Goal: Complete application form: Complete application form

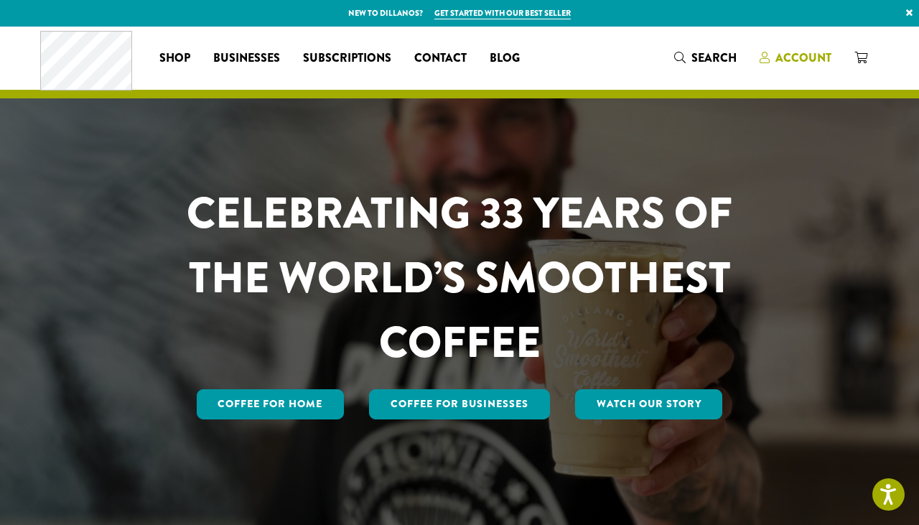
click at [792, 57] on span "Account" at bounding box center [803, 58] width 56 height 17
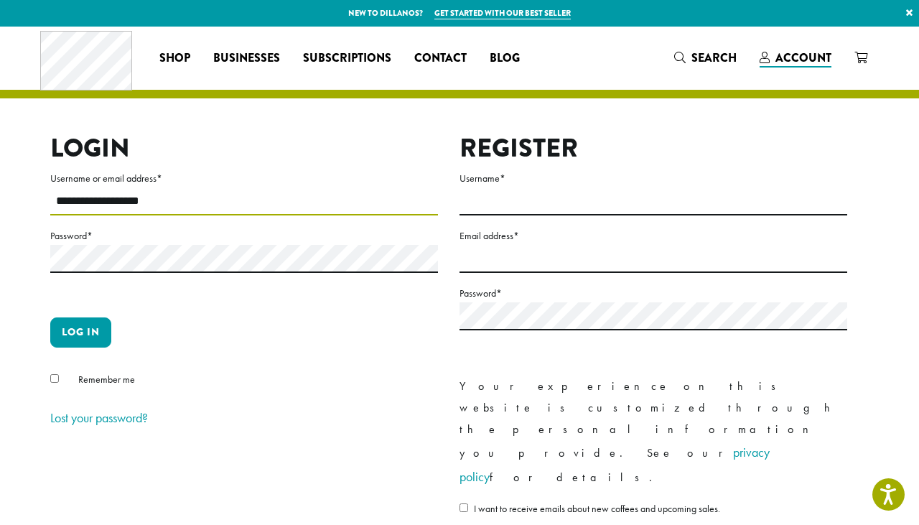
type input "**********"
click at [80, 330] on button "Log in" at bounding box center [80, 332] width 61 height 30
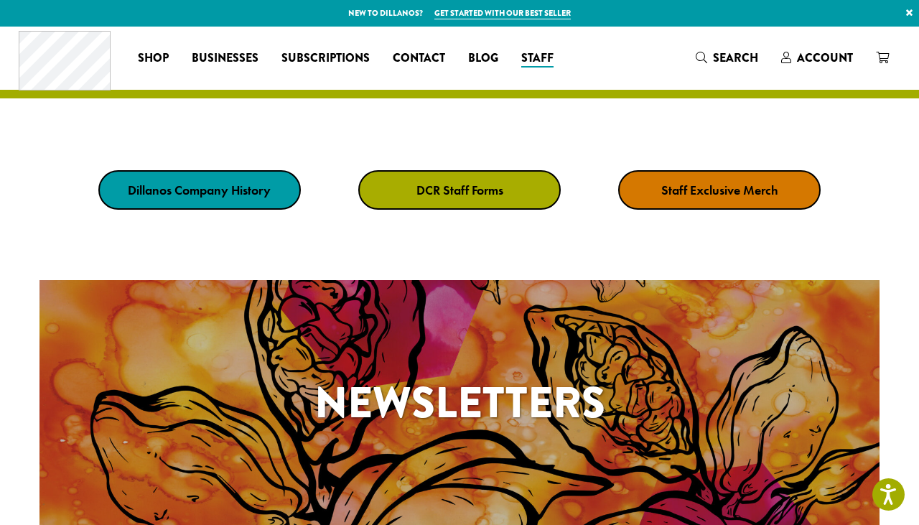
click at [462, 191] on strong "DCR Staff Forms" at bounding box center [459, 190] width 87 height 17
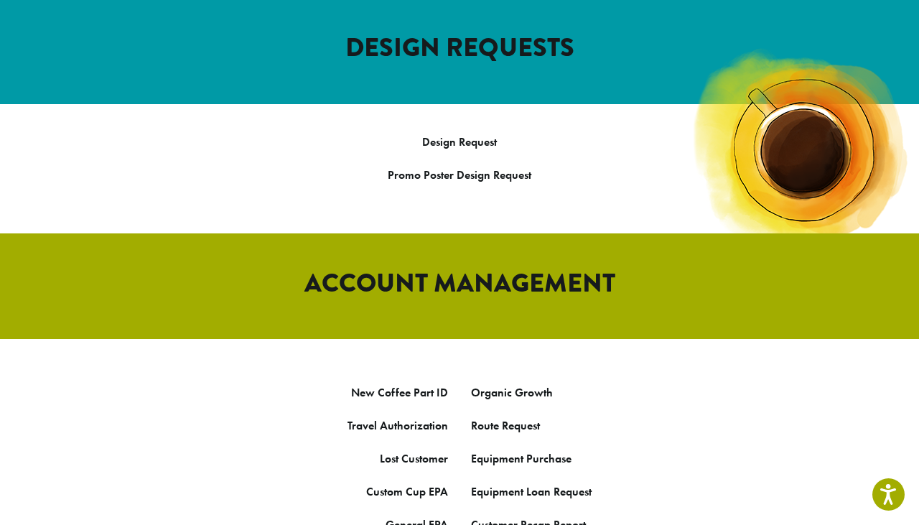
scroll to position [657, 0]
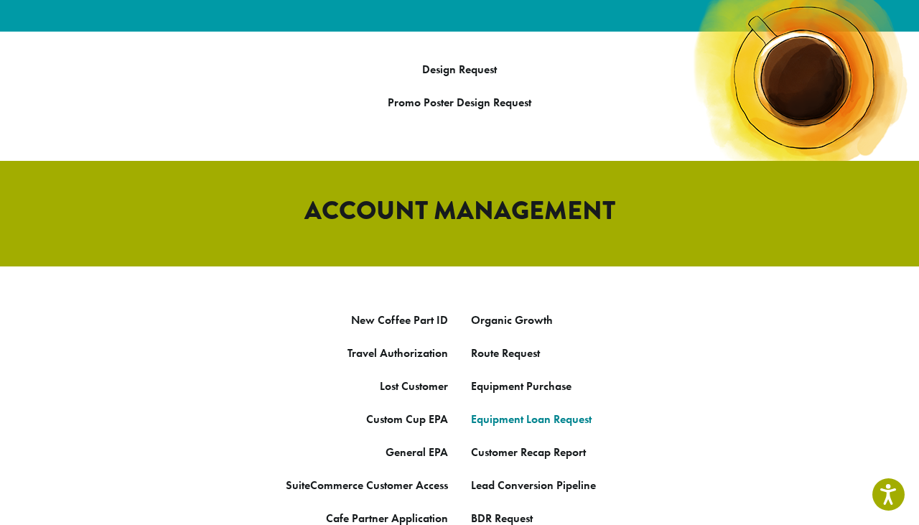
click at [525, 411] on link "Equipment Loan Request" at bounding box center [531, 418] width 121 height 15
